Goal: Transaction & Acquisition: Book appointment/travel/reservation

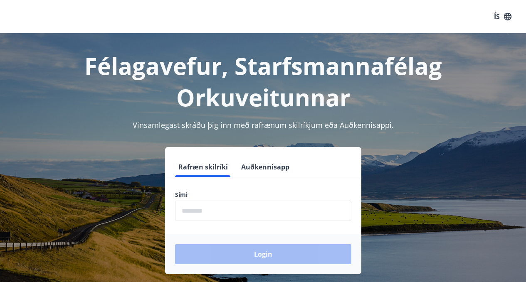
click at [305, 209] on input "phone" at bounding box center [263, 211] width 176 height 20
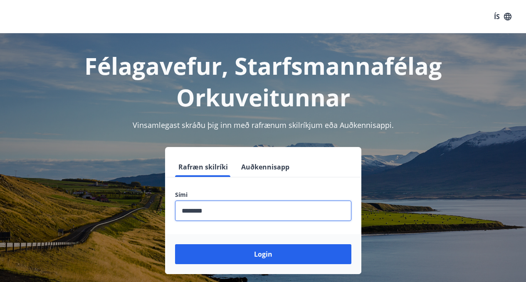
type input "********"
click at [175, 245] on button "Login" at bounding box center [263, 255] width 176 height 20
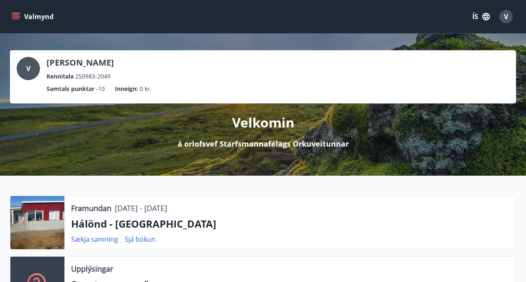
click at [111, 222] on p "Hálönd - Akureyri" at bounding box center [290, 224] width 438 height 14
click at [139, 237] on link "Sjá bókun" at bounding box center [140, 239] width 31 height 9
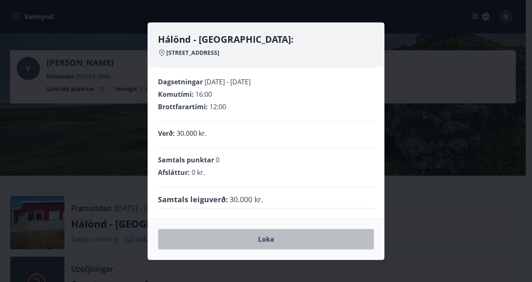
click at [258, 238] on button "Loka" at bounding box center [266, 239] width 216 height 21
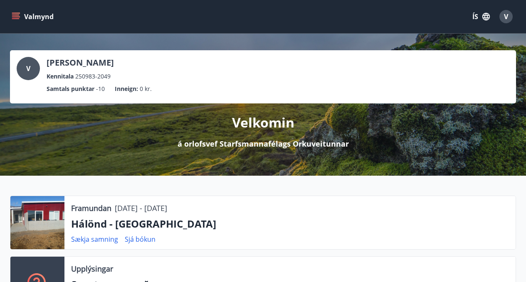
click at [96, 225] on p "Hálönd - Akureyri" at bounding box center [290, 224] width 438 height 14
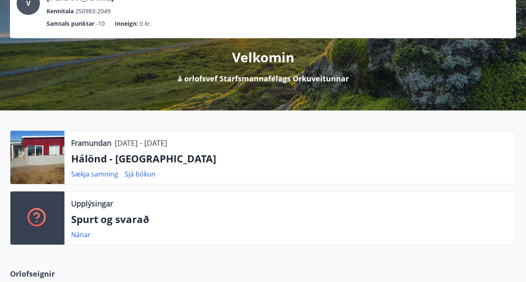
scroll to position [66, 0]
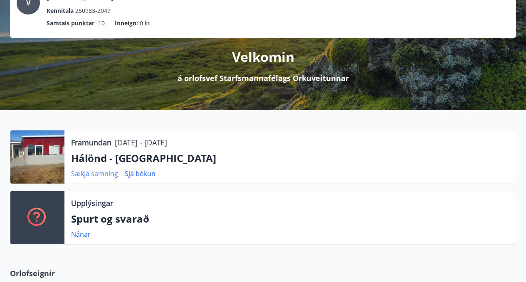
click at [90, 176] on link "Sækja samning" at bounding box center [94, 173] width 47 height 9
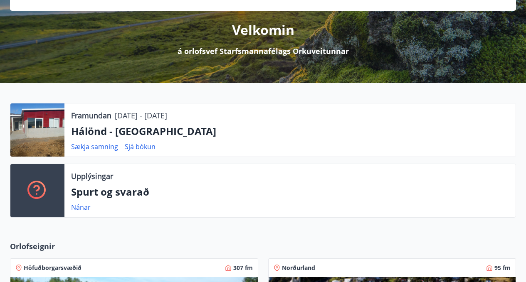
scroll to position [92, 0]
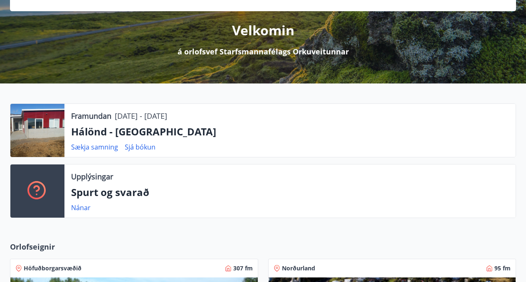
click at [118, 133] on p "Hálönd - Akureyri" at bounding box center [290, 132] width 438 height 14
click at [36, 127] on div at bounding box center [37, 130] width 54 height 53
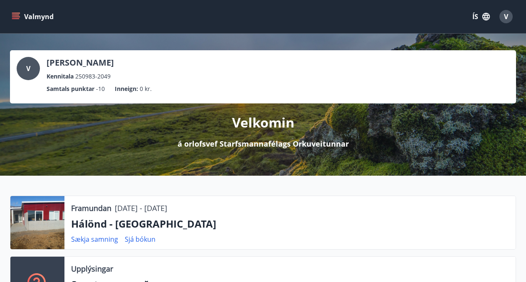
click at [14, 12] on icon "menu" at bounding box center [16, 16] width 8 height 8
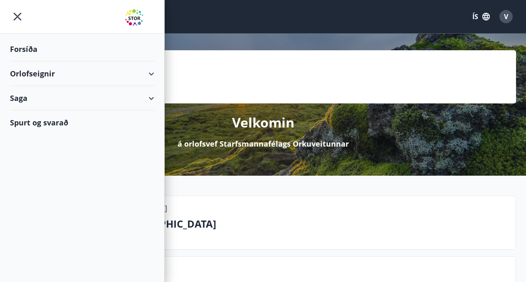
click at [47, 77] on div "Orlofseignir" at bounding box center [82, 74] width 144 height 25
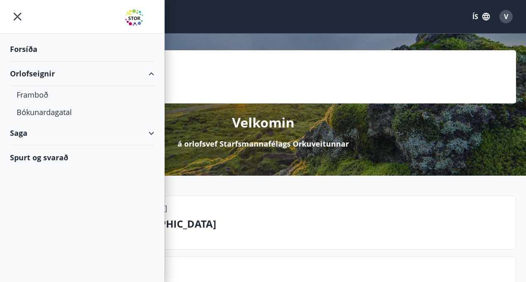
click at [28, 49] on div "Forsíða" at bounding box center [82, 49] width 144 height 25
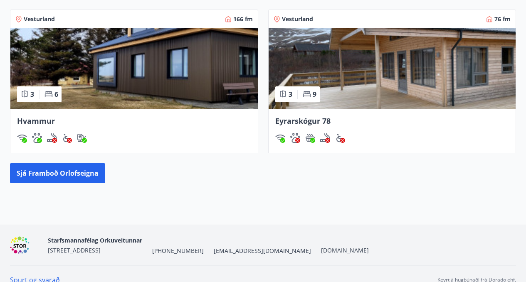
scroll to position [496, 0]
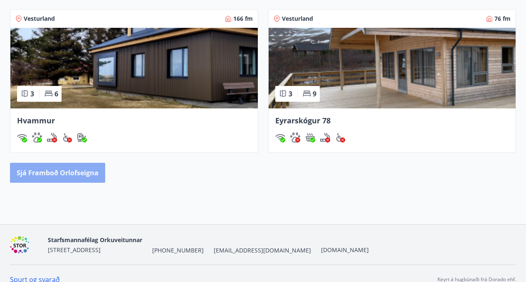
click at [72, 175] on button "Sjá framboð orlofseigna" at bounding box center [57, 173] width 95 height 20
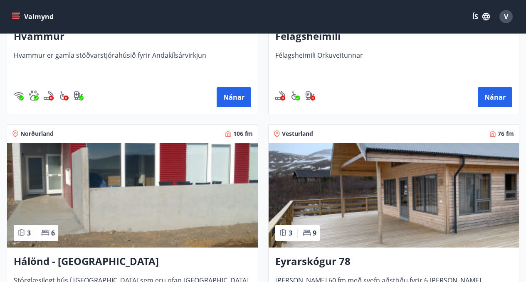
scroll to position [580, 0]
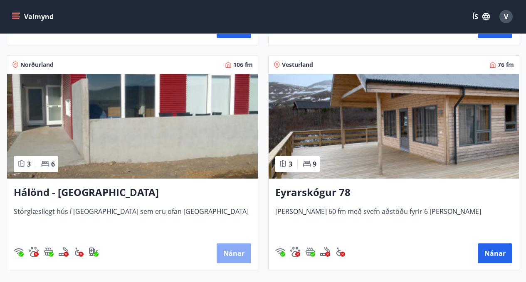
click at [230, 253] on button "Nánar" at bounding box center [234, 254] width 35 height 20
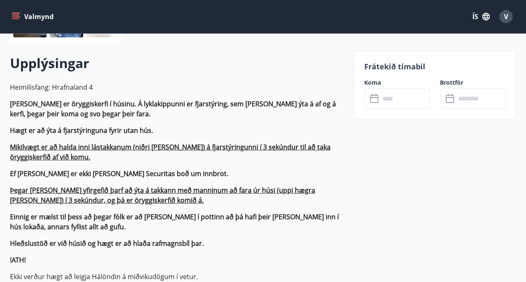
scroll to position [226, 0]
